Goal: Information Seeking & Learning: Compare options

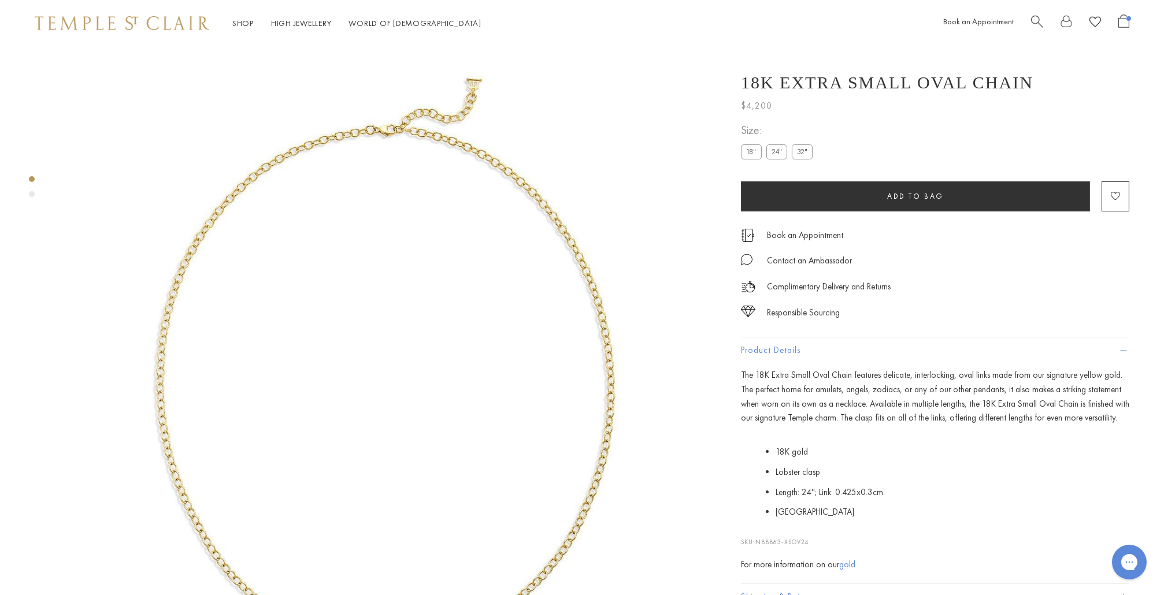
click at [1038, 18] on span "Search" at bounding box center [1037, 20] width 12 height 12
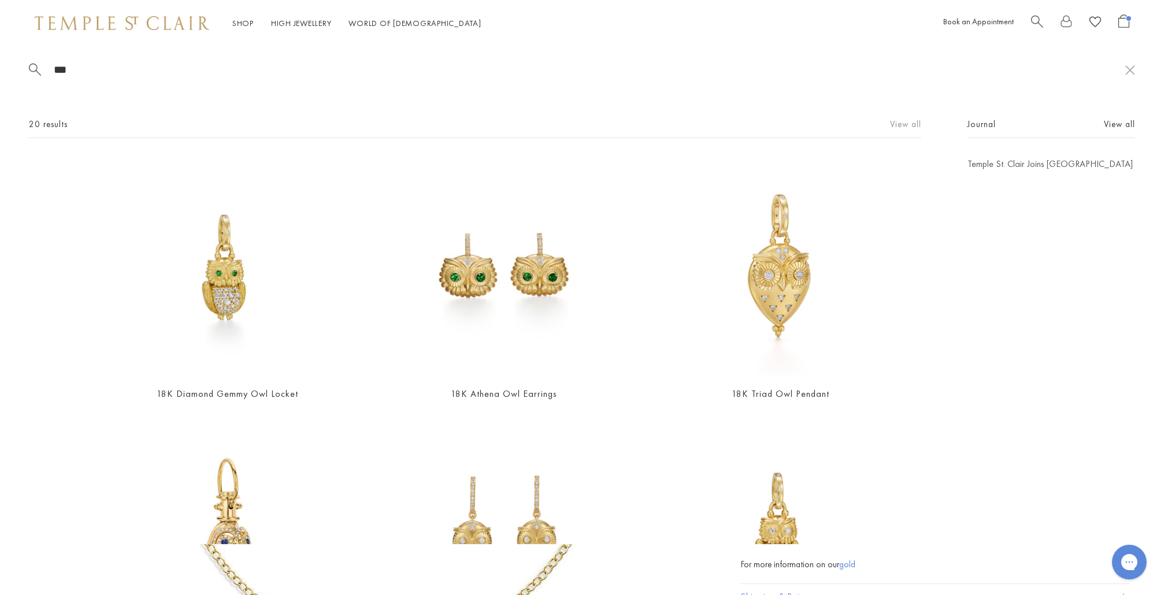
type input "***"
click at [900, 126] on link "View all" at bounding box center [905, 124] width 31 height 13
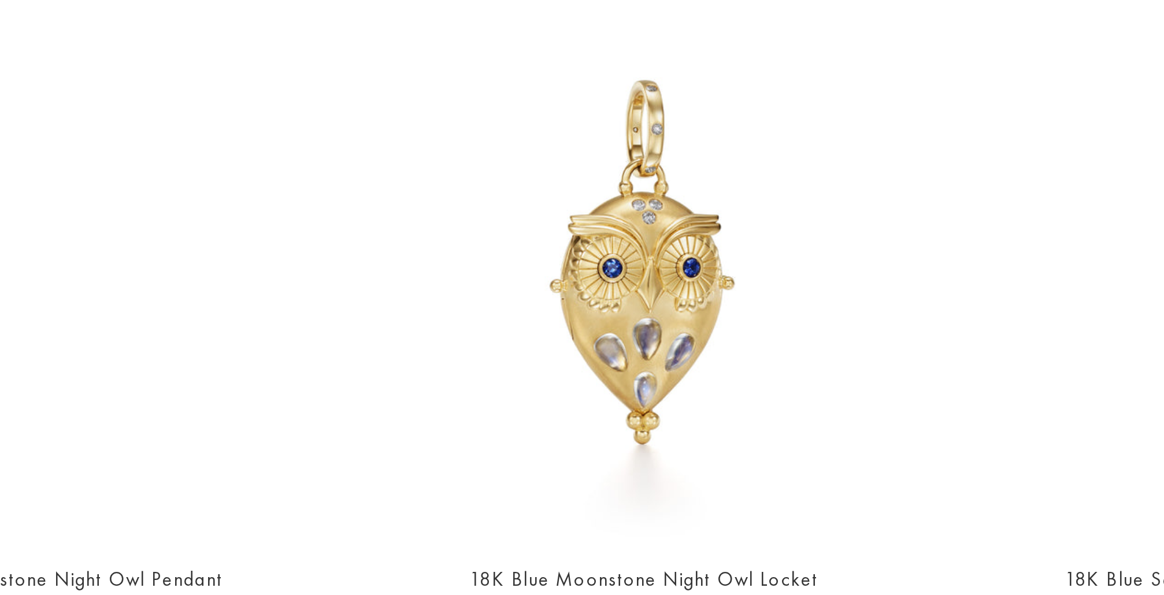
scroll to position [1003, 0]
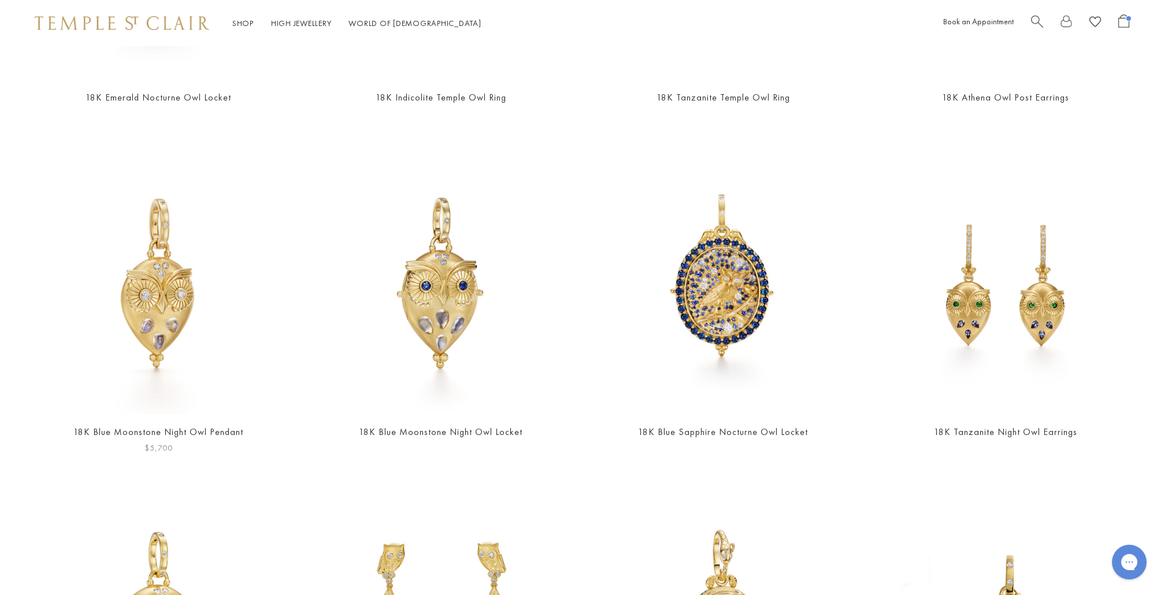
click at [158, 341] on img at bounding box center [159, 285] width 260 height 260
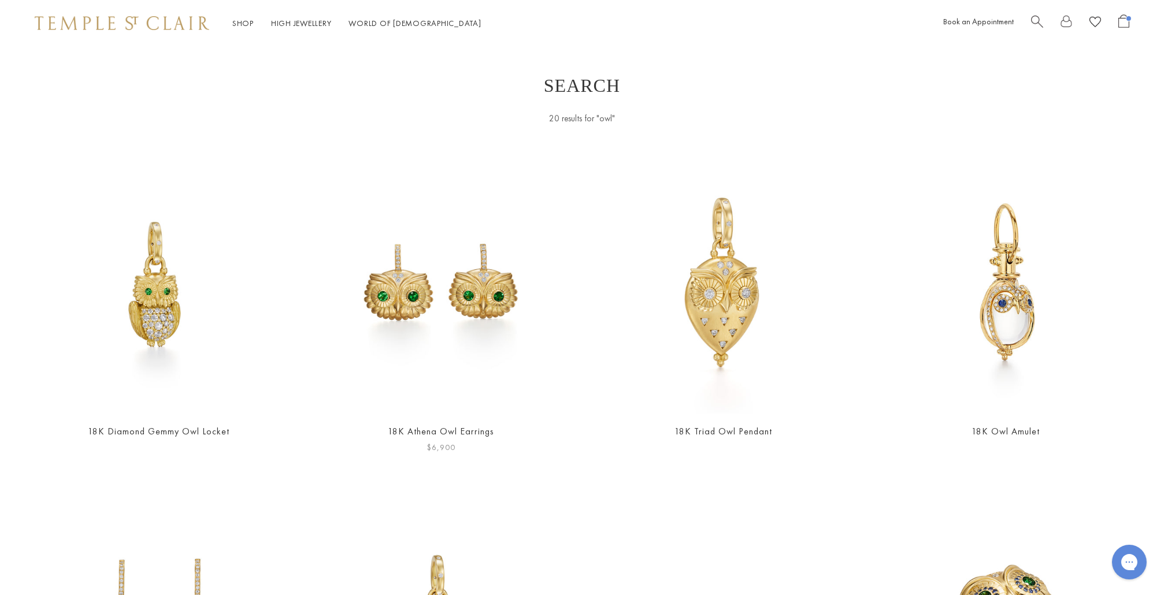
scroll to position [0, 0]
click at [718, 323] on img at bounding box center [724, 284] width 260 height 260
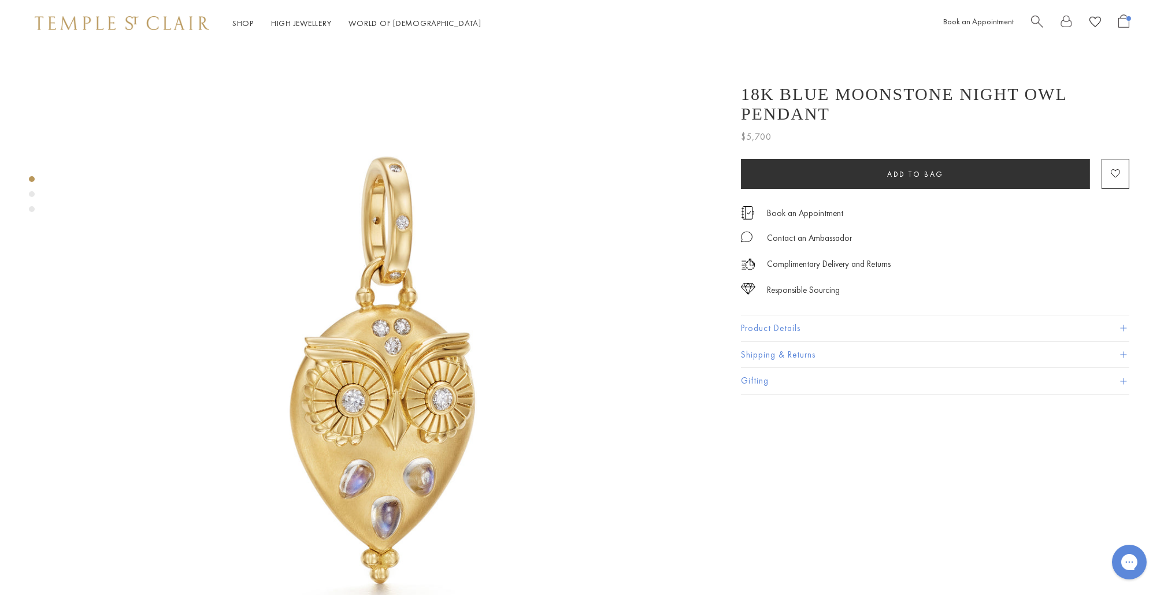
click at [777, 316] on button "Product Details" at bounding box center [935, 329] width 388 height 26
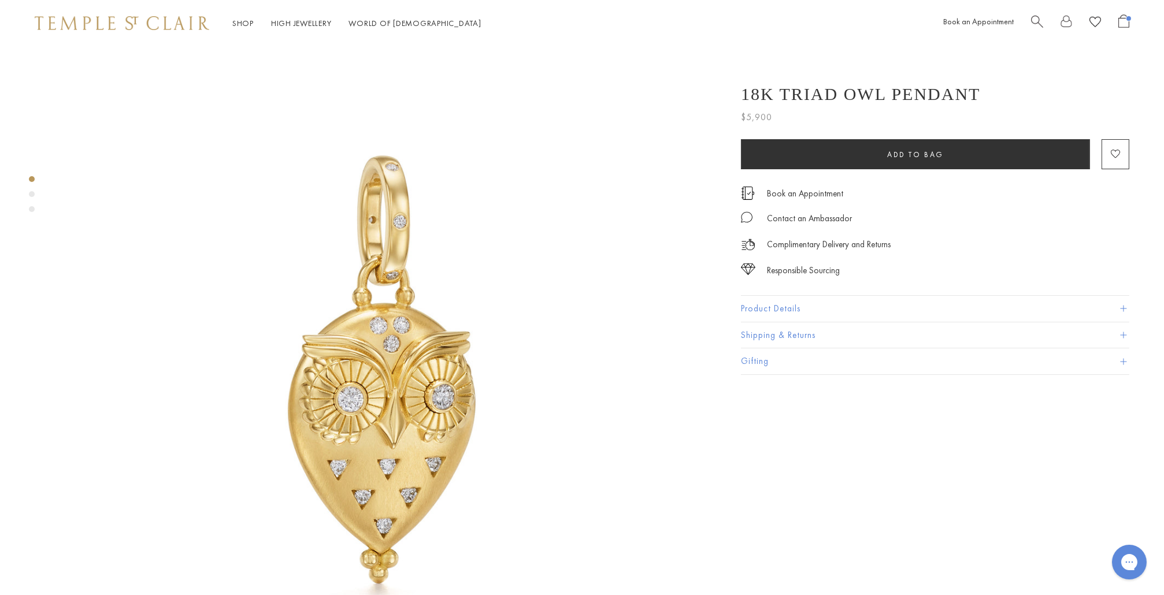
click at [777, 313] on button "Product Details" at bounding box center [935, 309] width 388 height 26
